Goal: Check status: Check status

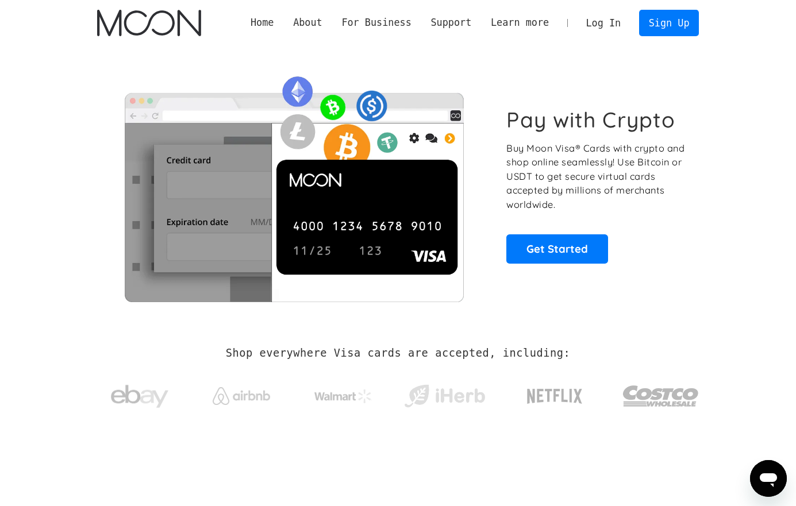
click at [593, 21] on link "Log In" at bounding box center [604, 22] width 54 height 25
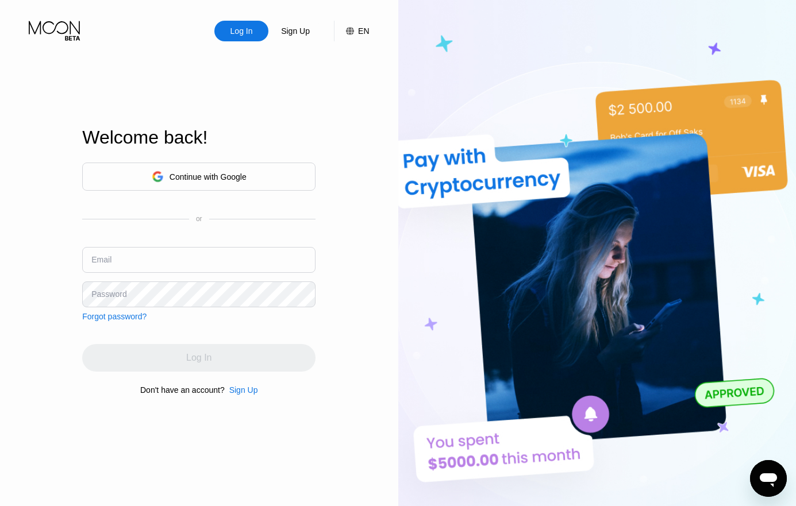
click at [224, 178] on div "Continue with Google" at bounding box center [208, 176] width 77 height 9
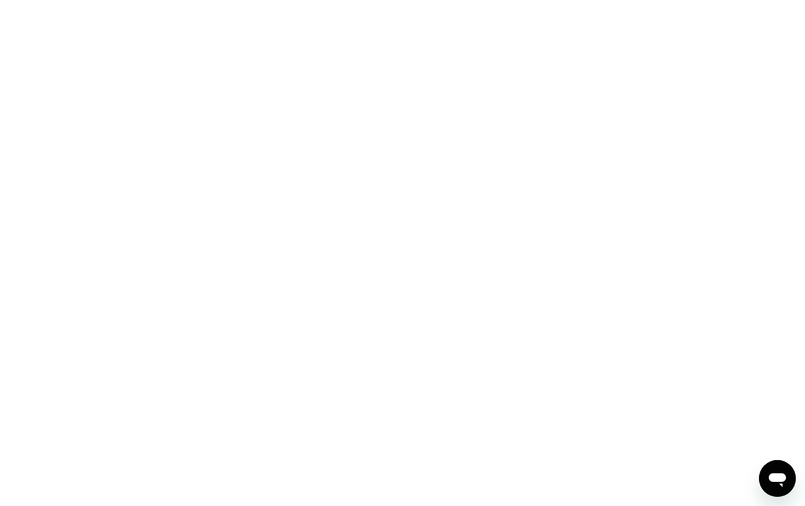
click at [332, 149] on div at bounding box center [402, 253] width 805 height 506
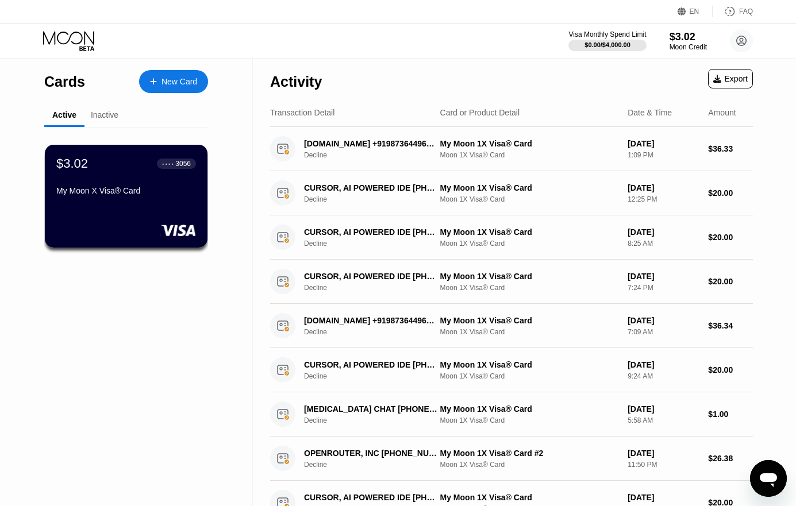
click at [139, 190] on div "$3.02 ● ● ● ● 3056 My Moon X Visa® Card" at bounding box center [126, 178] width 140 height 44
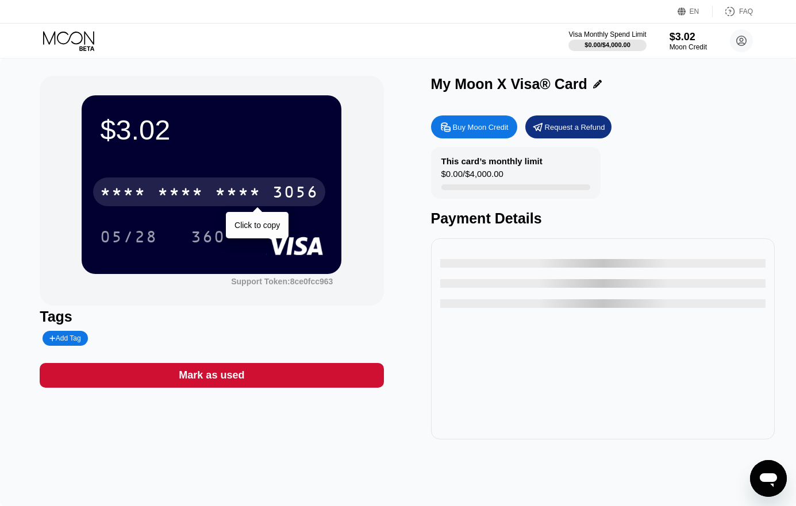
click at [157, 189] on div "* * * * * * * * * * * * 3056" at bounding box center [209, 192] width 232 height 29
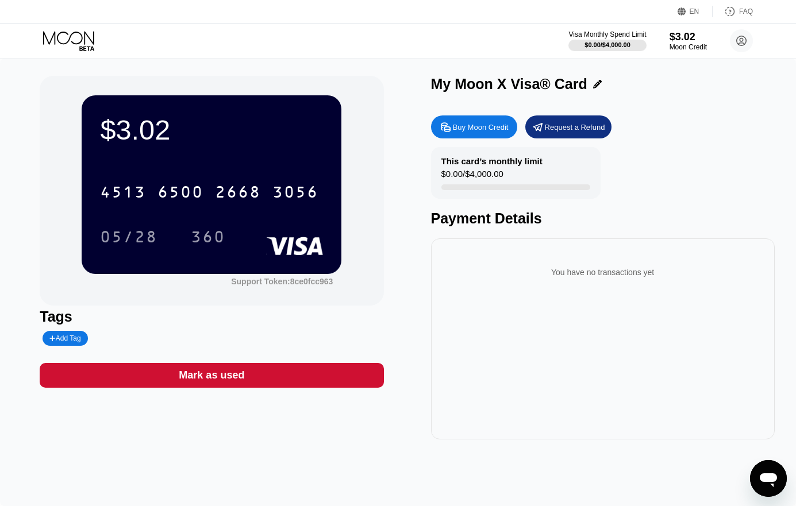
click at [248, 158] on div "$3.02 4513 6500 2668 3056 05/28 360" at bounding box center [212, 184] width 260 height 178
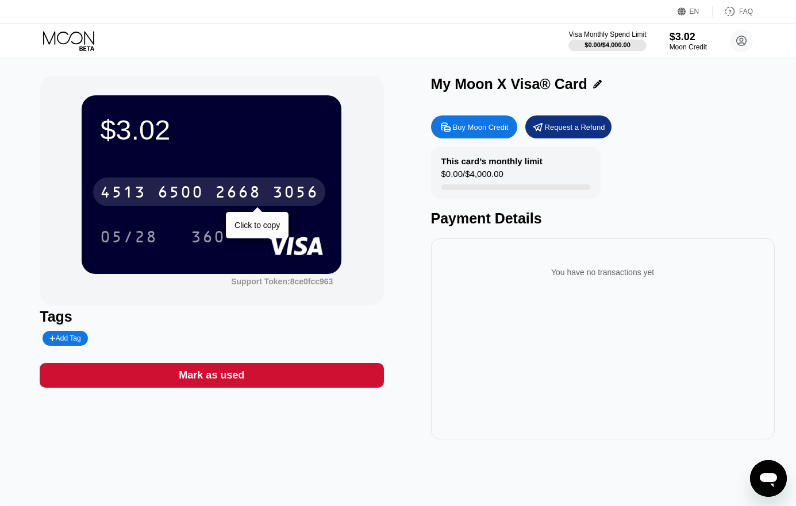
click at [276, 188] on div "3056" at bounding box center [295, 194] width 46 height 18
